Goal: Task Accomplishment & Management: Use online tool/utility

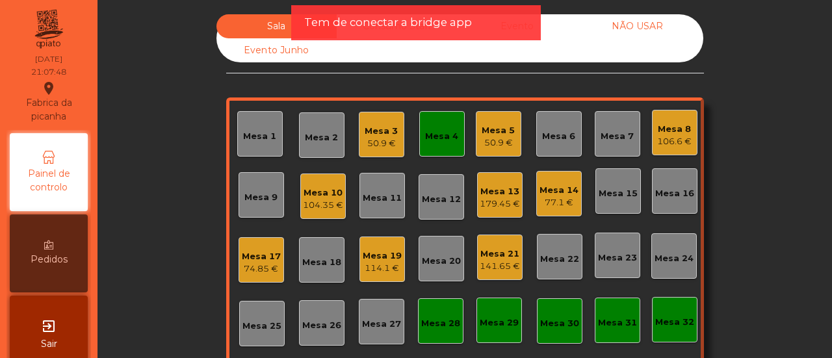
click at [419, 131] on div "Mesa 4" at bounding box center [441, 133] width 45 height 45
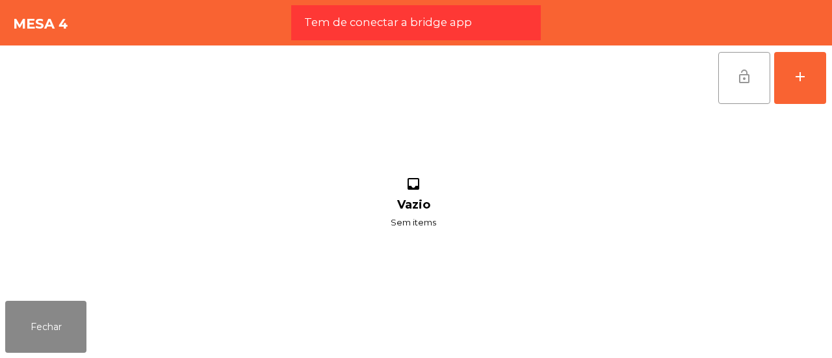
click at [736, 81] on button "lock_open" at bounding box center [744, 78] width 52 height 52
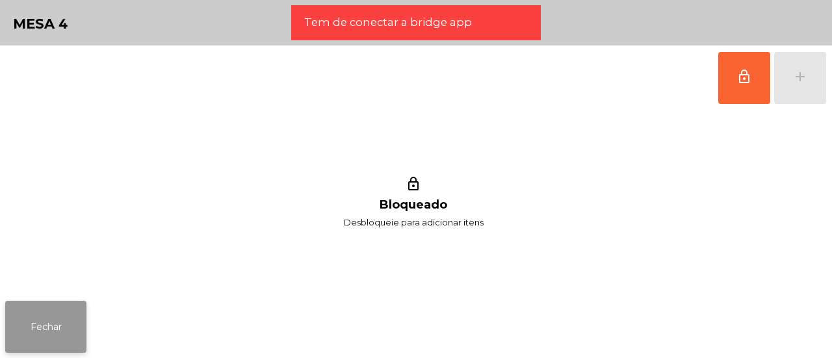
click at [47, 318] on button "Fechar" at bounding box center [45, 327] width 81 height 52
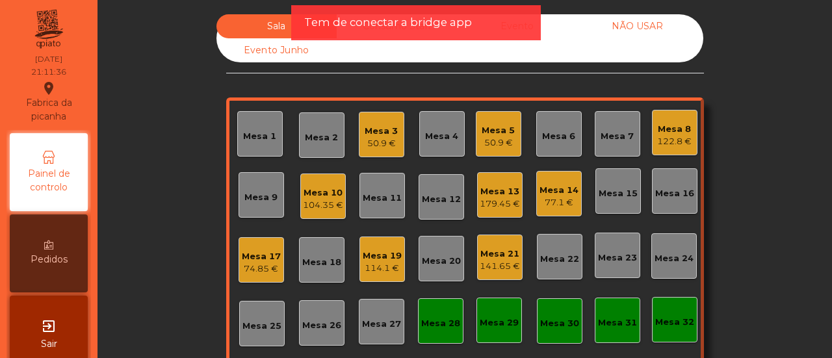
click at [315, 145] on div "Mesa 2" at bounding box center [321, 134] width 45 height 45
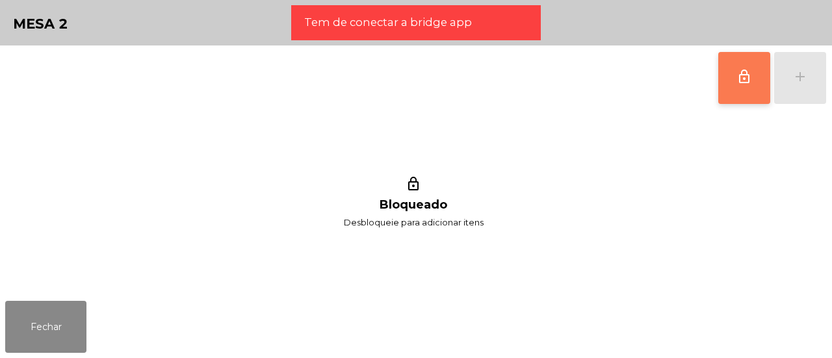
click at [741, 66] on button "lock_outline" at bounding box center [744, 78] width 52 height 52
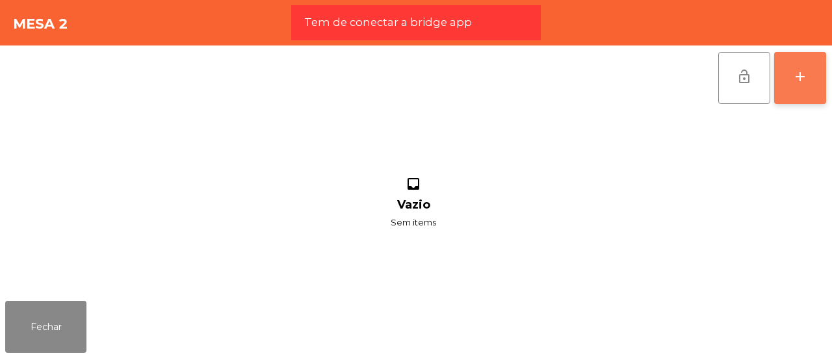
click at [789, 79] on button "add" at bounding box center [800, 78] width 52 height 52
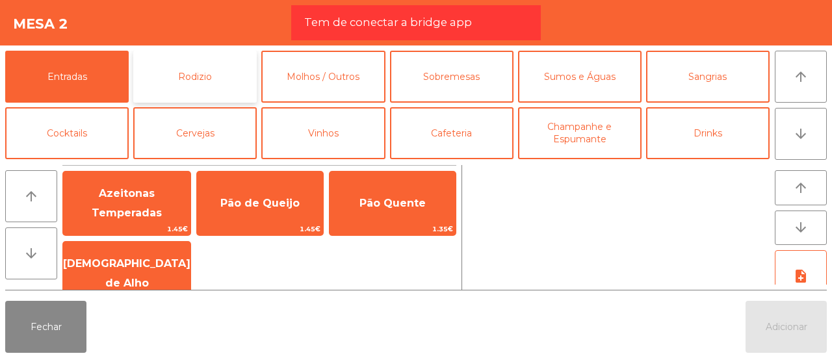
click at [217, 79] on button "Rodizio" at bounding box center [194, 77] width 123 height 52
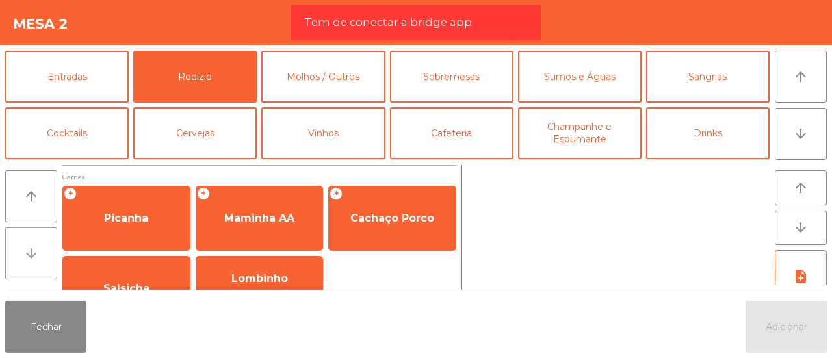
click at [43, 251] on button "arrow_downward" at bounding box center [31, 253] width 52 height 52
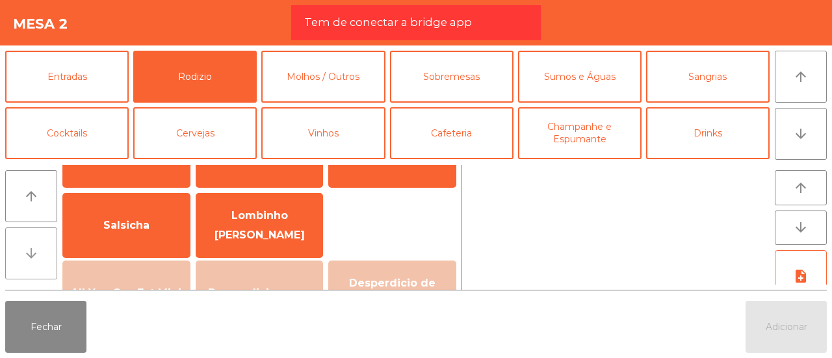
click at [43, 251] on button "arrow_downward" at bounding box center [31, 253] width 52 height 52
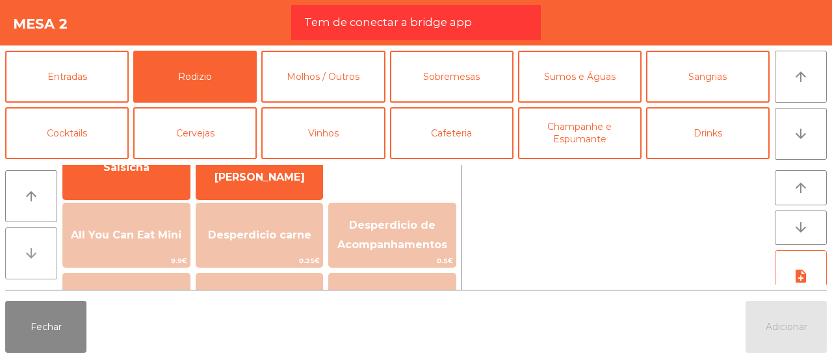
click at [43, 251] on button "arrow_downward" at bounding box center [31, 253] width 52 height 52
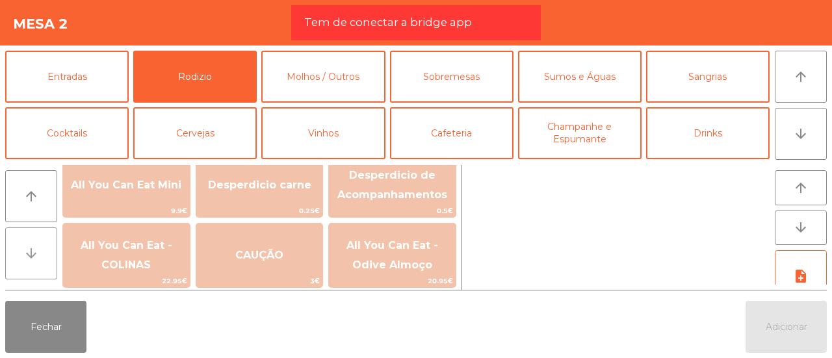
click at [43, 251] on button "arrow_downward" at bounding box center [31, 253] width 52 height 52
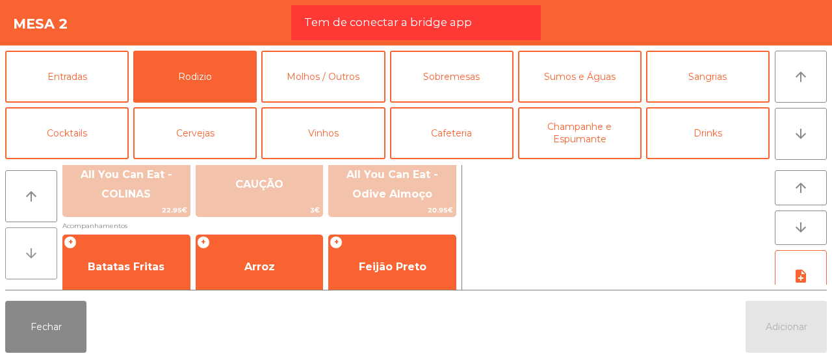
scroll to position [247, 0]
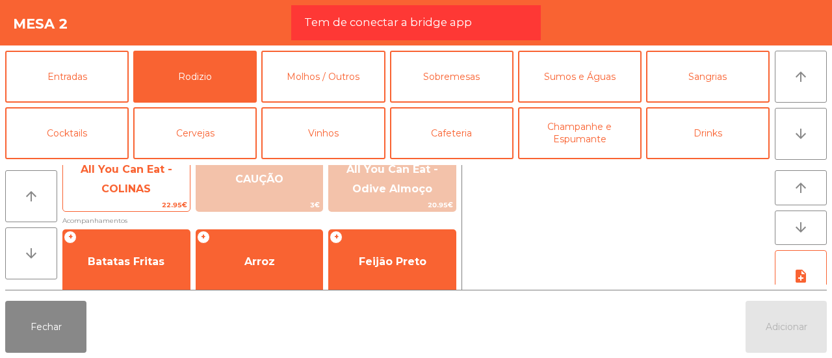
click at [124, 192] on span "All You Can Eat - COLINAS" at bounding box center [127, 179] width 92 height 32
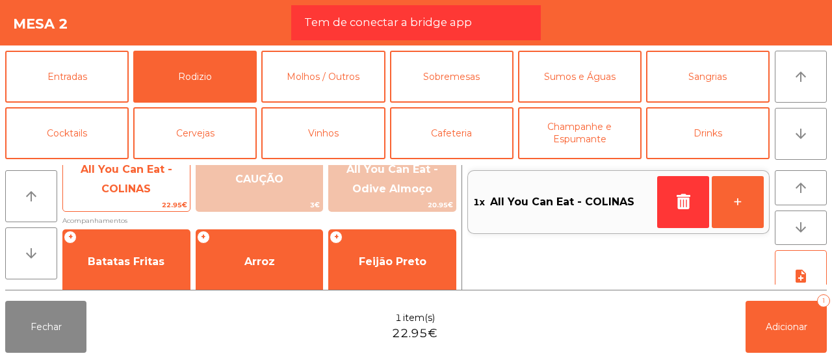
click at [124, 192] on span "All You Can Eat - COLINAS" at bounding box center [127, 179] width 92 height 32
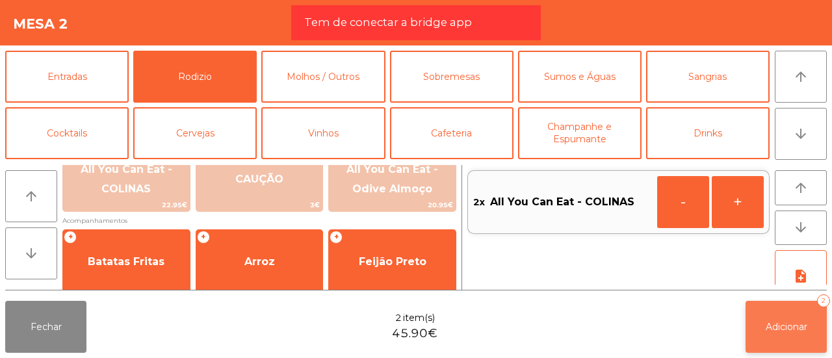
click at [800, 324] on span "Adicionar" at bounding box center [786, 327] width 42 height 12
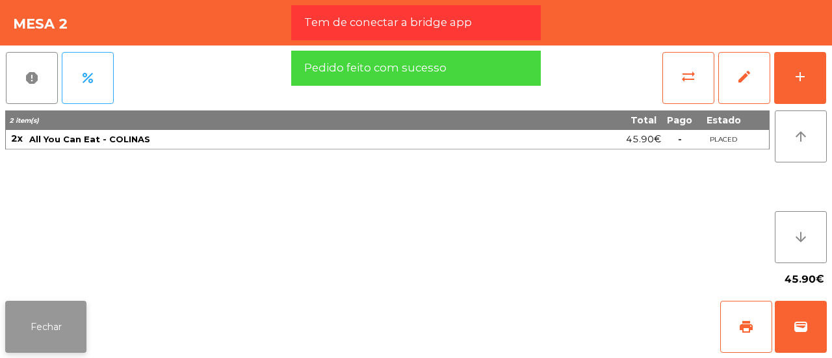
click at [46, 314] on button "Fechar" at bounding box center [45, 327] width 81 height 52
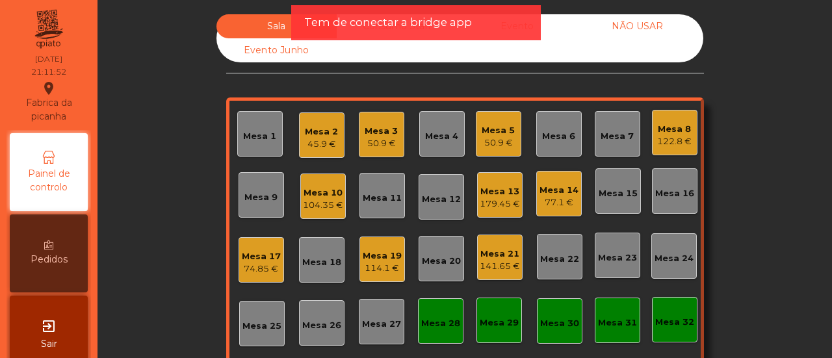
click at [730, 78] on div "Sala Consumo Staff Evento NÃO USAR Evento Junho Mesa 1 Mesa 2 45.9 € Mesa 3 50.…" at bounding box center [464, 231] width 699 height 435
click at [496, 185] on div "Mesa 13" at bounding box center [500, 191] width 40 height 13
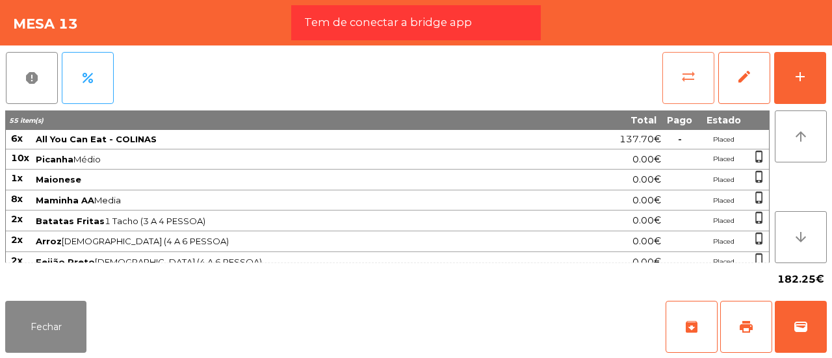
click at [693, 87] on button "sync_alt" at bounding box center [688, 78] width 52 height 52
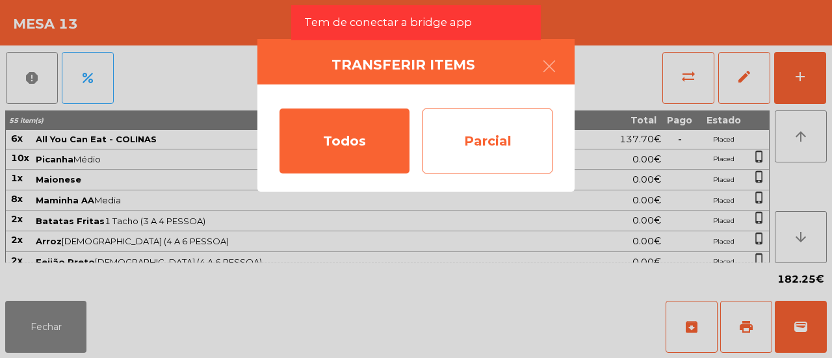
click at [463, 149] on div "Parcial" at bounding box center [487, 141] width 130 height 65
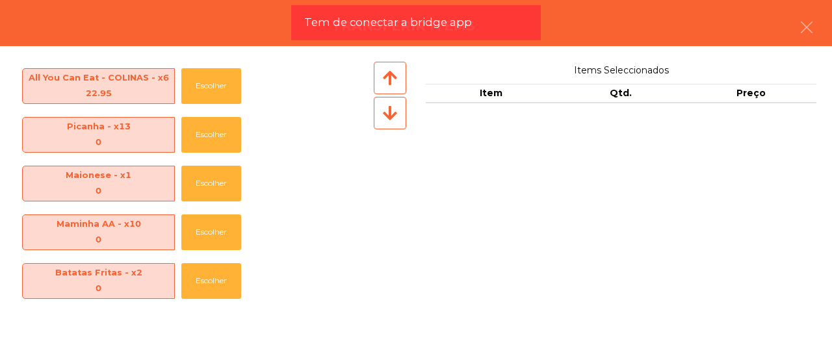
click at [395, 114] on icon at bounding box center [390, 113] width 14 height 16
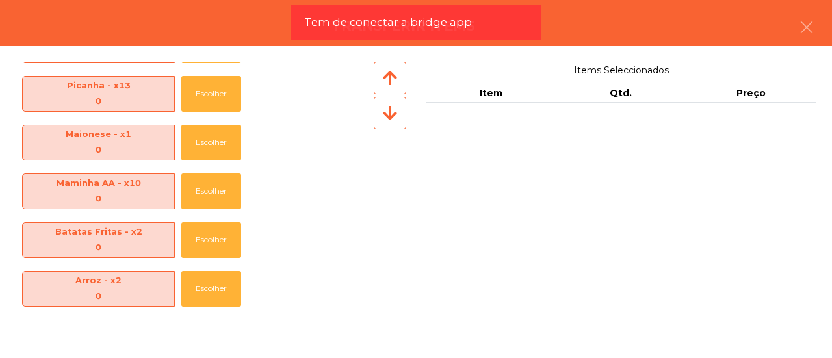
click at [395, 114] on icon at bounding box center [390, 113] width 14 height 16
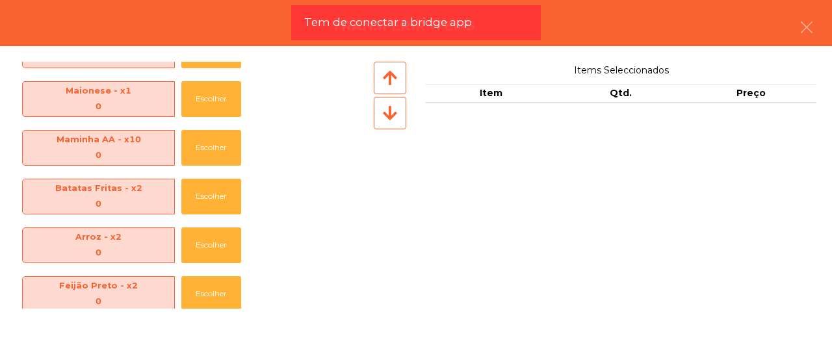
click at [395, 114] on icon at bounding box center [390, 113] width 14 height 16
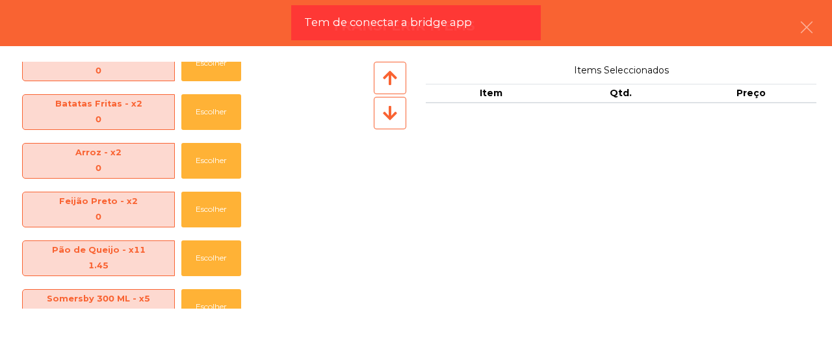
click at [395, 114] on icon at bounding box center [390, 113] width 14 height 16
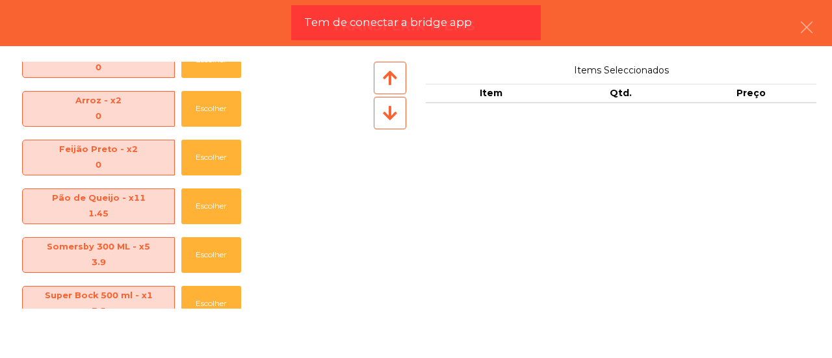
click at [395, 114] on icon at bounding box center [390, 113] width 14 height 16
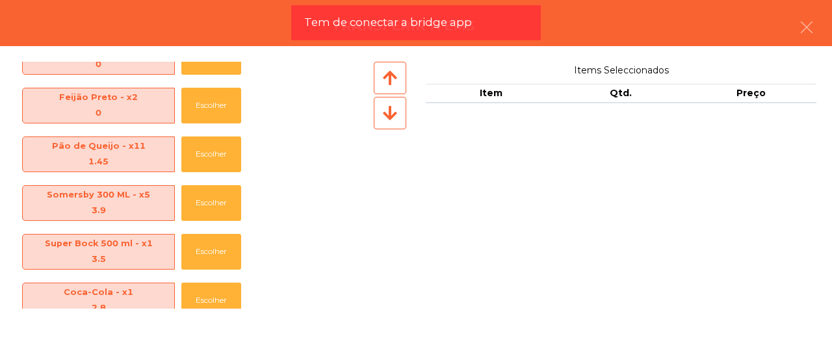
click at [395, 114] on icon at bounding box center [390, 113] width 14 height 16
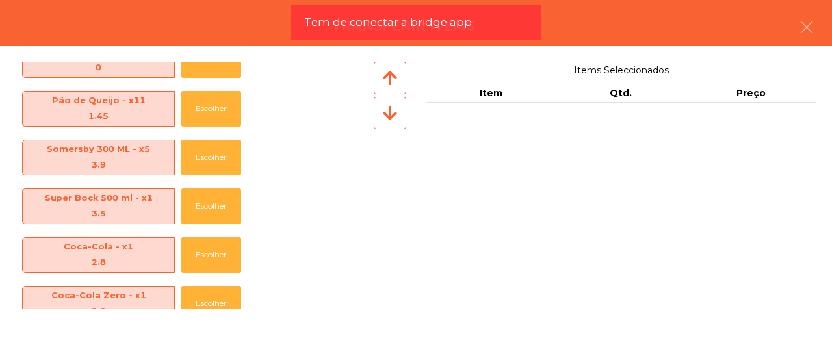
scroll to position [338, 0]
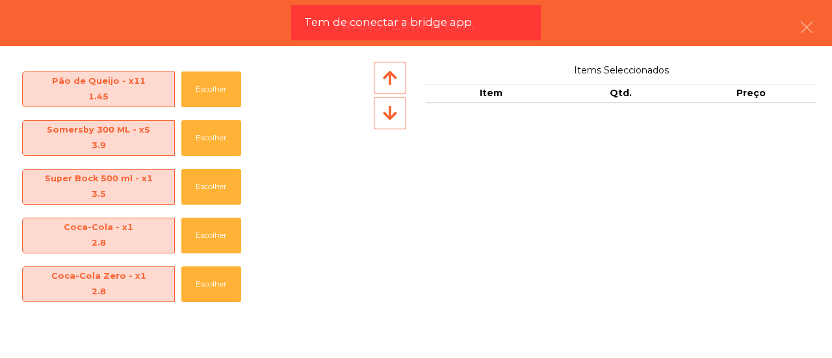
click at [395, 114] on icon at bounding box center [390, 113] width 14 height 16
click at [190, 286] on button "Escolher" at bounding box center [211, 284] width 60 height 36
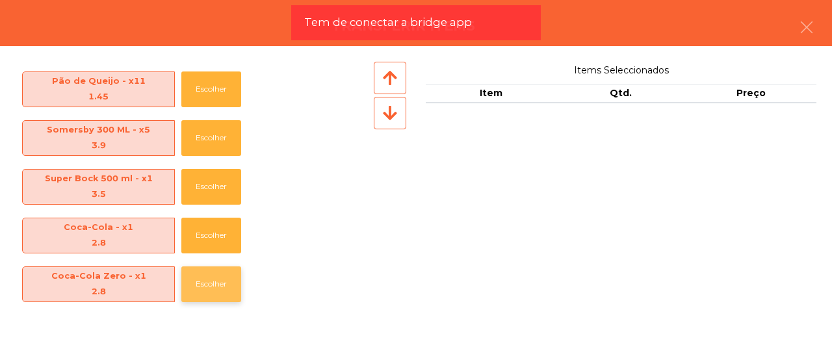
scroll to position [289, 0]
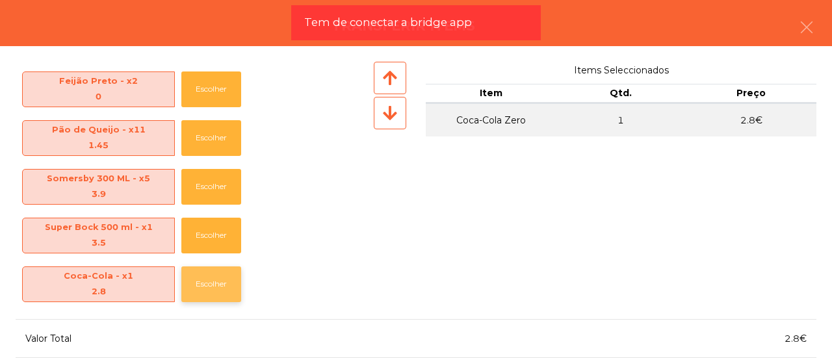
click at [204, 281] on button "Escolher" at bounding box center [211, 284] width 60 height 36
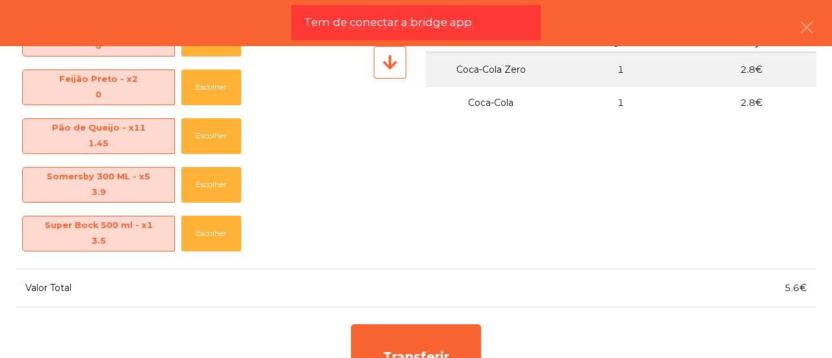
scroll to position [88, 0]
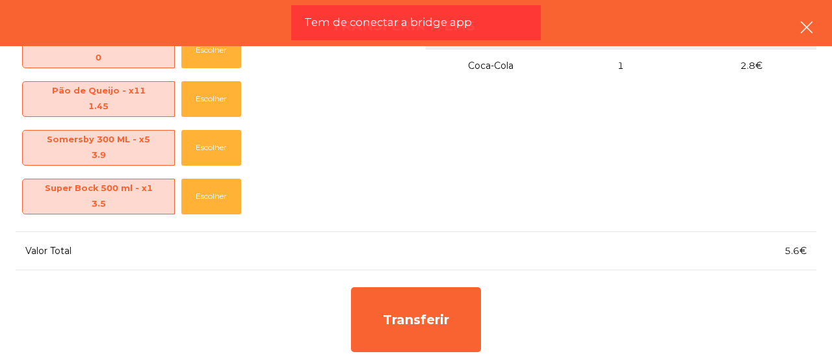
click at [808, 29] on icon "button" at bounding box center [807, 27] width 16 height 16
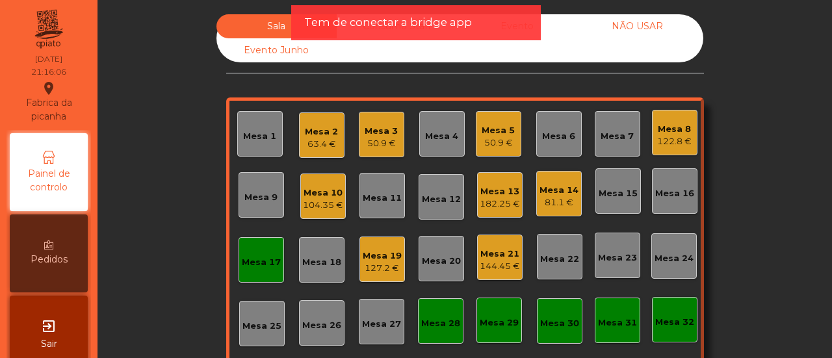
click at [251, 275] on div "Mesa 17" at bounding box center [260, 259] width 45 height 45
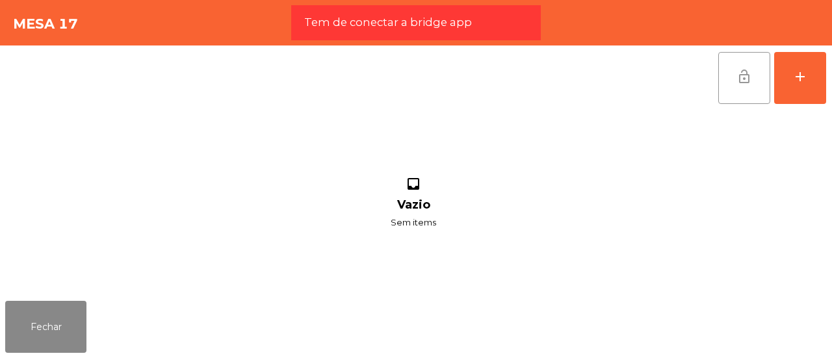
click at [729, 79] on button "lock_open" at bounding box center [744, 78] width 52 height 52
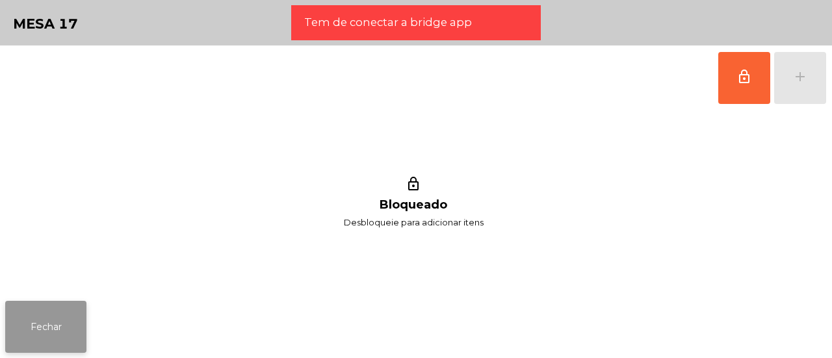
click at [74, 310] on button "Fechar" at bounding box center [45, 327] width 81 height 52
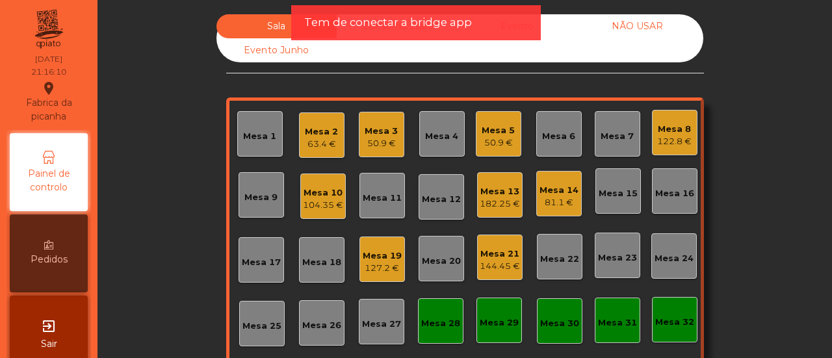
click at [510, 201] on div "182.25 €" at bounding box center [500, 204] width 40 height 13
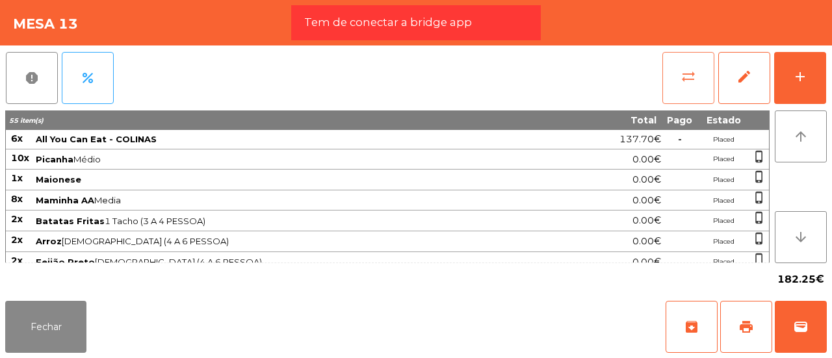
click at [684, 80] on span "sync_alt" at bounding box center [688, 77] width 16 height 16
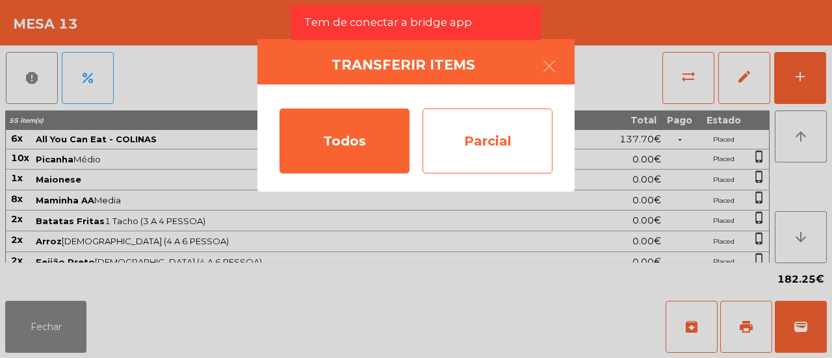
click at [449, 129] on div "Parcial" at bounding box center [487, 141] width 130 height 65
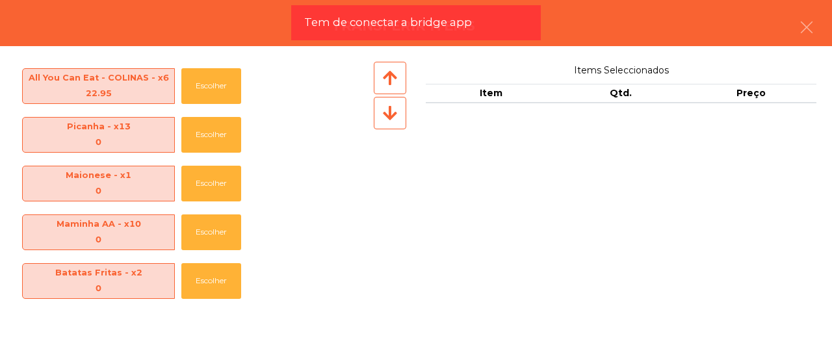
click at [392, 116] on icon at bounding box center [390, 113] width 14 height 16
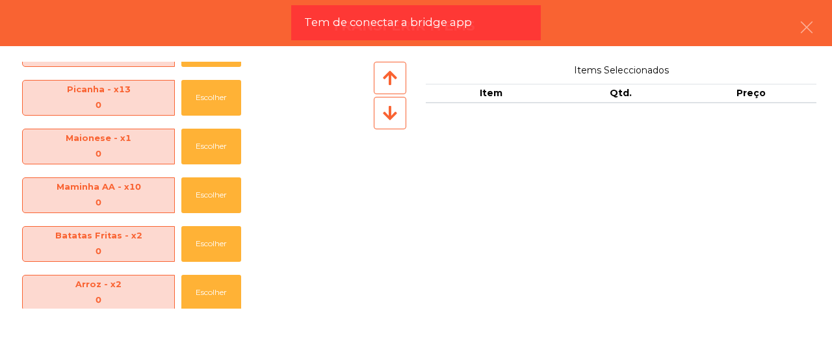
click at [392, 116] on icon at bounding box center [390, 113] width 14 height 16
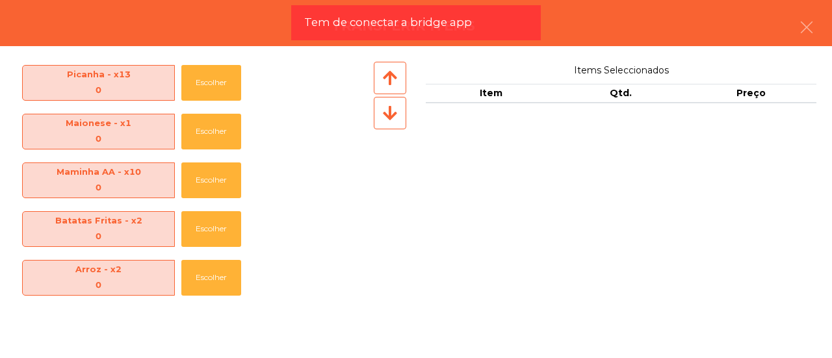
click at [392, 116] on icon at bounding box center [390, 113] width 14 height 16
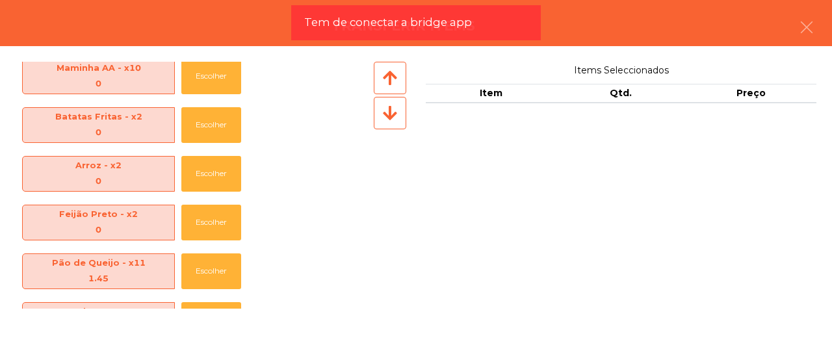
click at [392, 116] on icon at bounding box center [390, 113] width 14 height 16
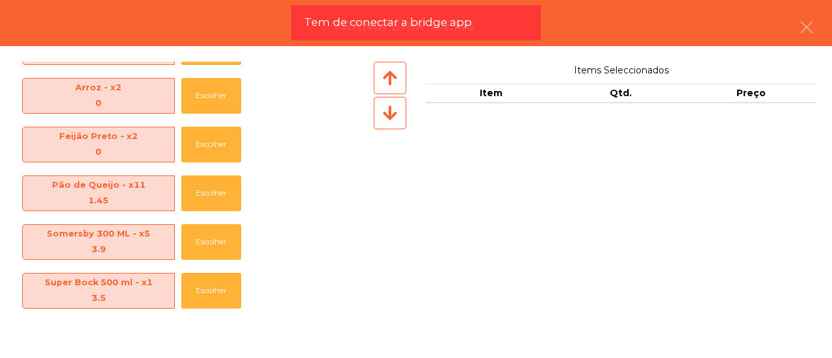
click at [392, 116] on icon at bounding box center [390, 113] width 14 height 16
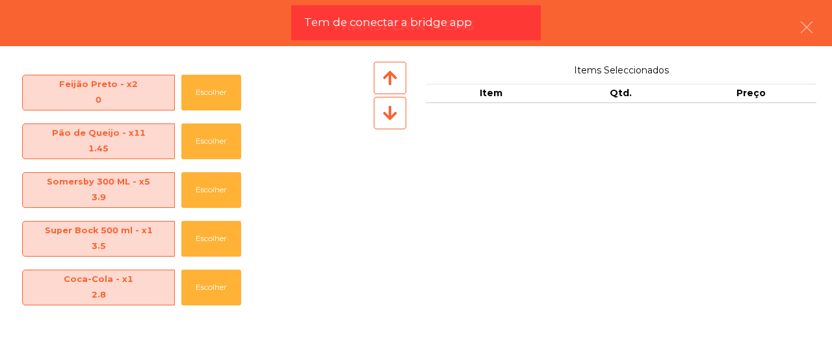
click at [392, 116] on icon at bounding box center [390, 113] width 14 height 16
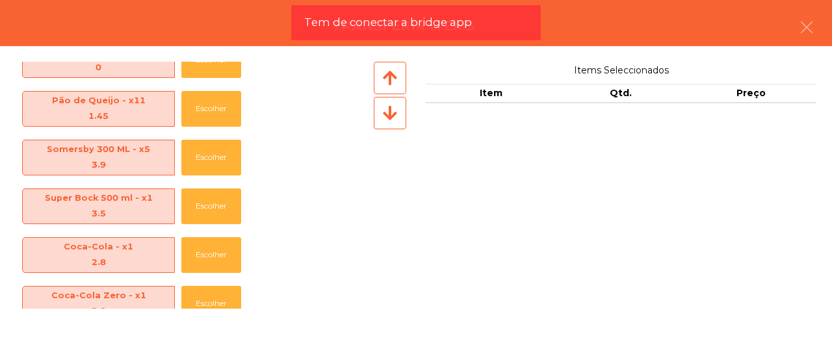
scroll to position [338, 0]
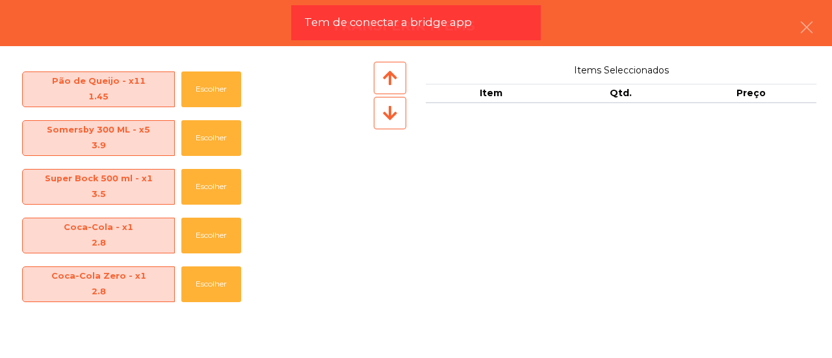
click at [392, 116] on icon at bounding box center [390, 113] width 14 height 16
click at [220, 278] on button "Escolher" at bounding box center [211, 284] width 60 height 36
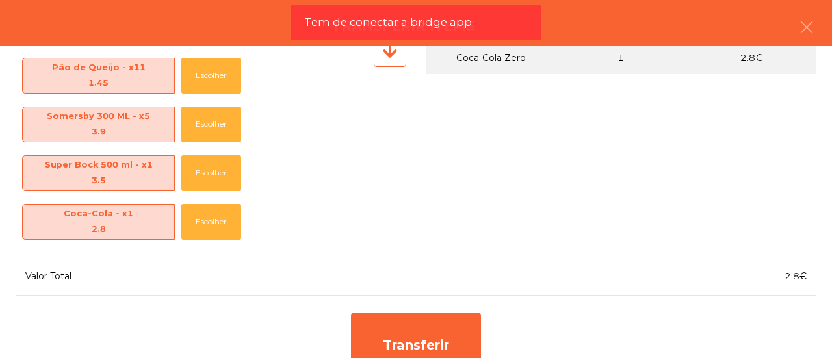
scroll to position [88, 0]
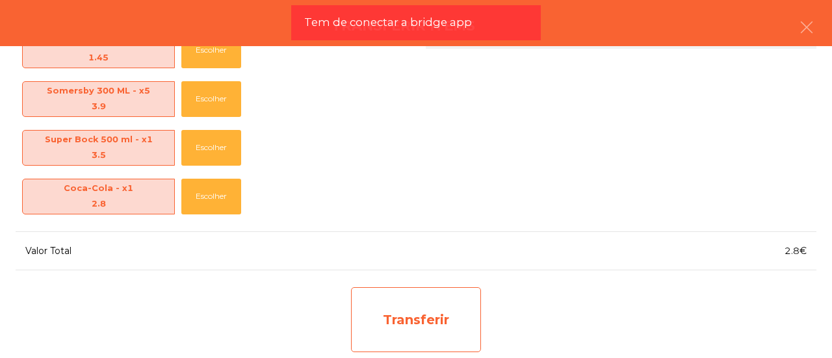
click at [407, 342] on div "Transferir" at bounding box center [416, 319] width 130 height 65
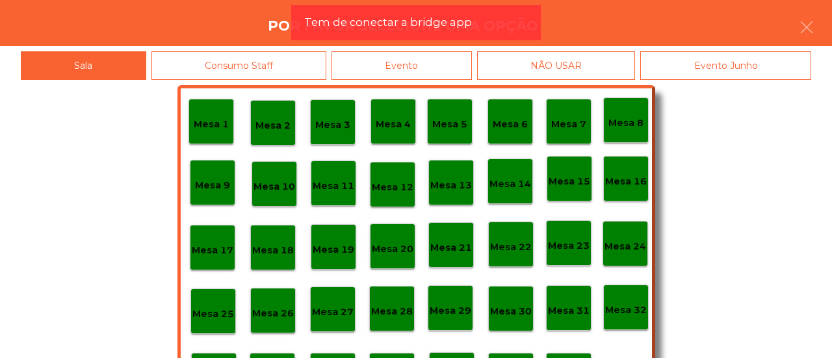
scroll to position [61, 0]
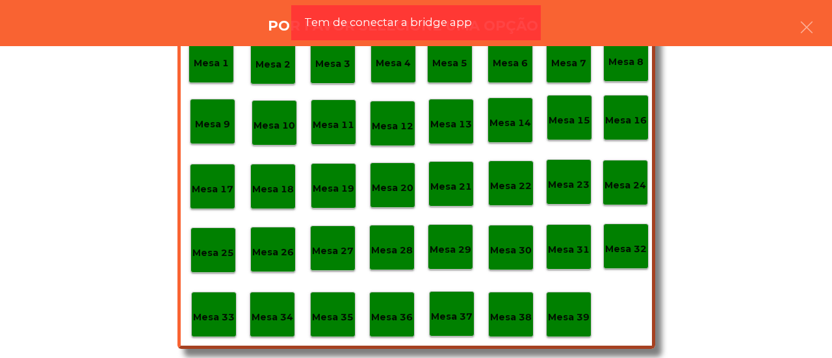
click at [444, 316] on p "Mesa 37" at bounding box center [452, 316] width 42 height 15
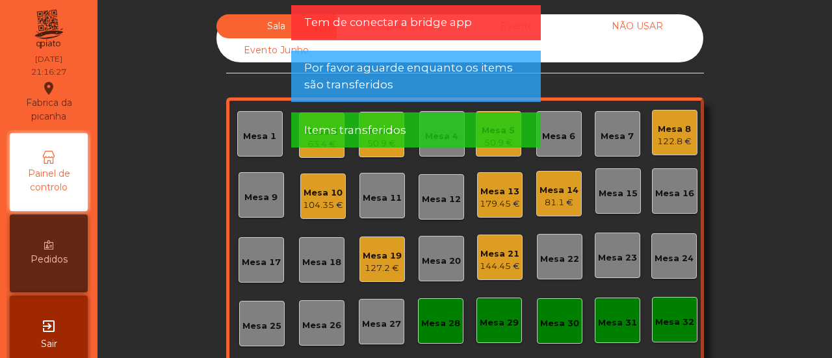
click at [487, 198] on div "179.45 €" at bounding box center [500, 204] width 40 height 13
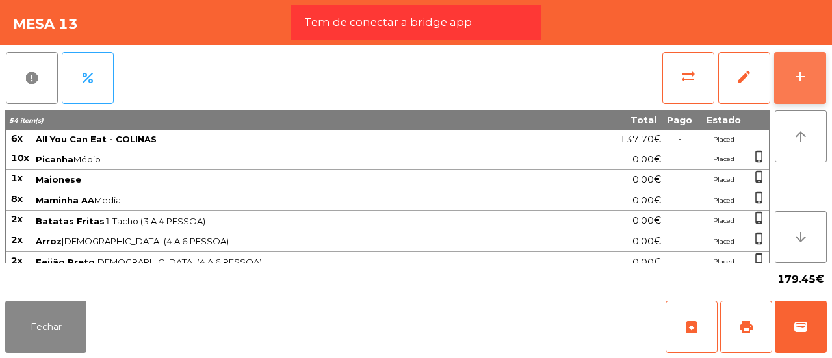
click at [791, 80] on button "add" at bounding box center [800, 78] width 52 height 52
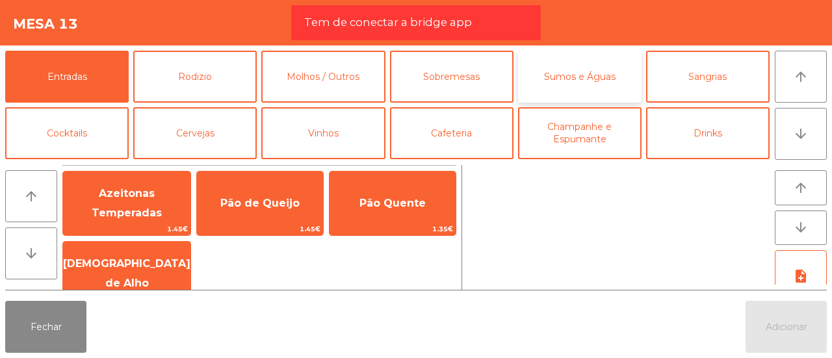
click at [552, 75] on button "Sumos e Águas" at bounding box center [579, 77] width 123 height 52
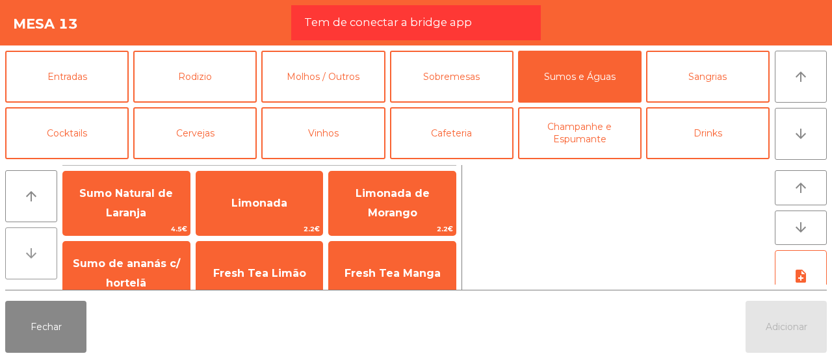
click at [26, 254] on icon "arrow_downward" at bounding box center [31, 254] width 16 height 16
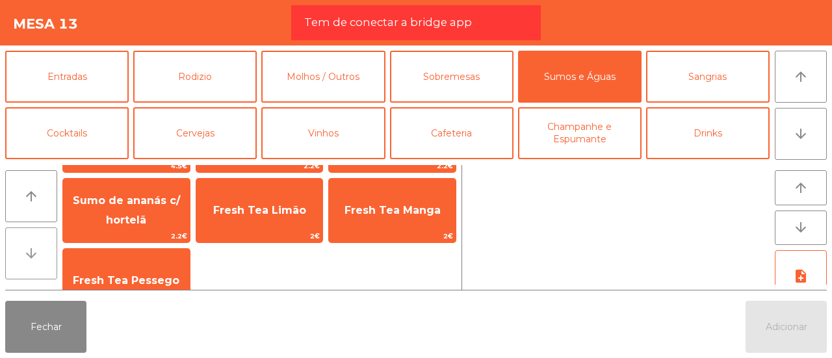
click at [26, 254] on icon "arrow_downward" at bounding box center [31, 254] width 16 height 16
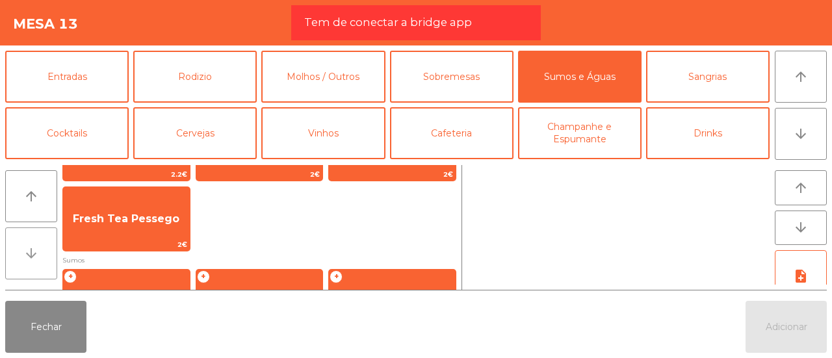
click at [26, 254] on icon "arrow_downward" at bounding box center [31, 254] width 16 height 16
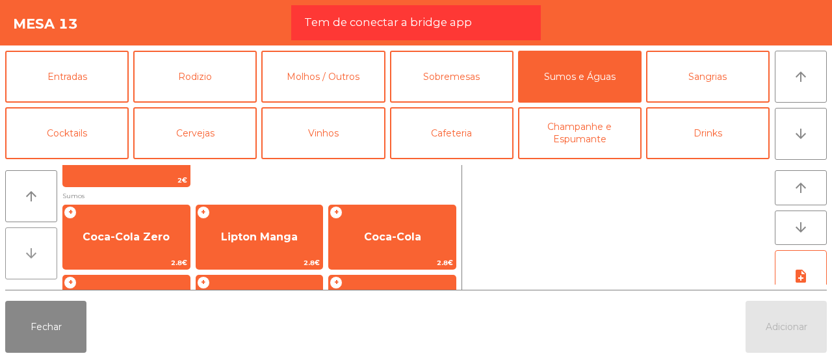
click at [26, 254] on icon "arrow_downward" at bounding box center [31, 254] width 16 height 16
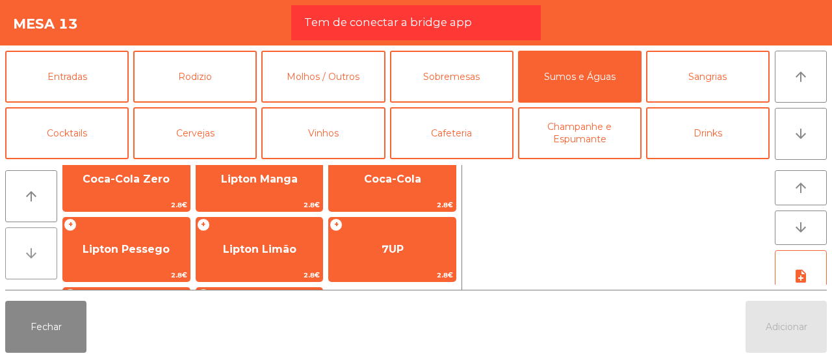
scroll to position [252, 0]
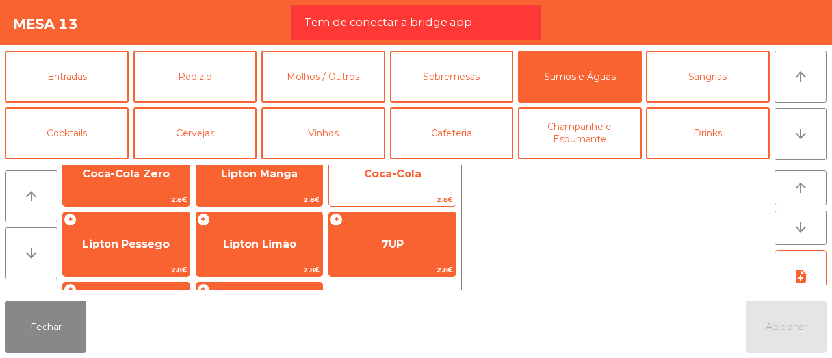
click at [367, 190] on span "Coca-Cola" at bounding box center [392, 174] width 127 height 35
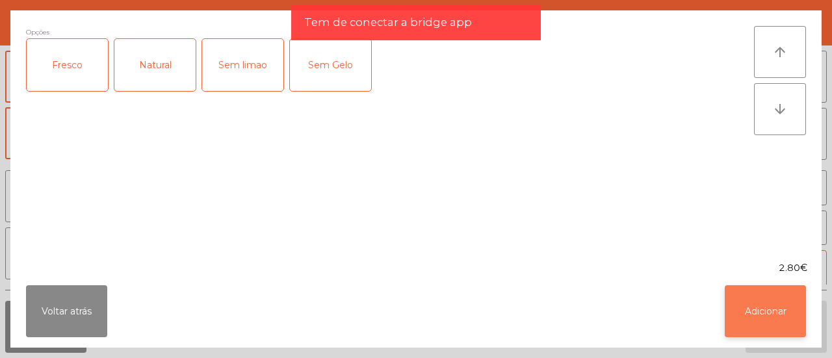
click at [750, 299] on button "Adicionar" at bounding box center [764, 311] width 81 height 52
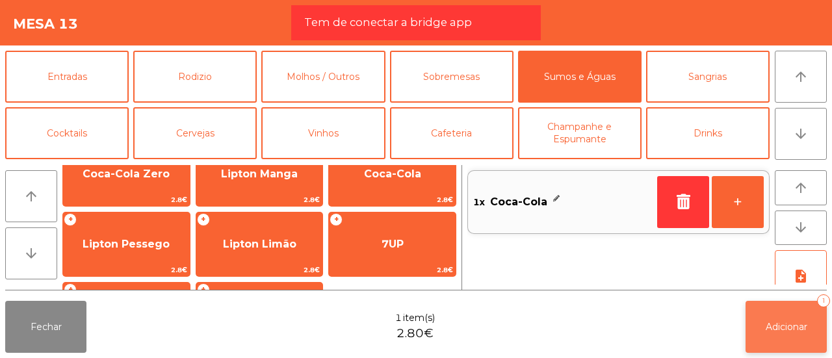
click at [774, 340] on button "Adicionar 1" at bounding box center [785, 327] width 81 height 52
